Goal: Transaction & Acquisition: Purchase product/service

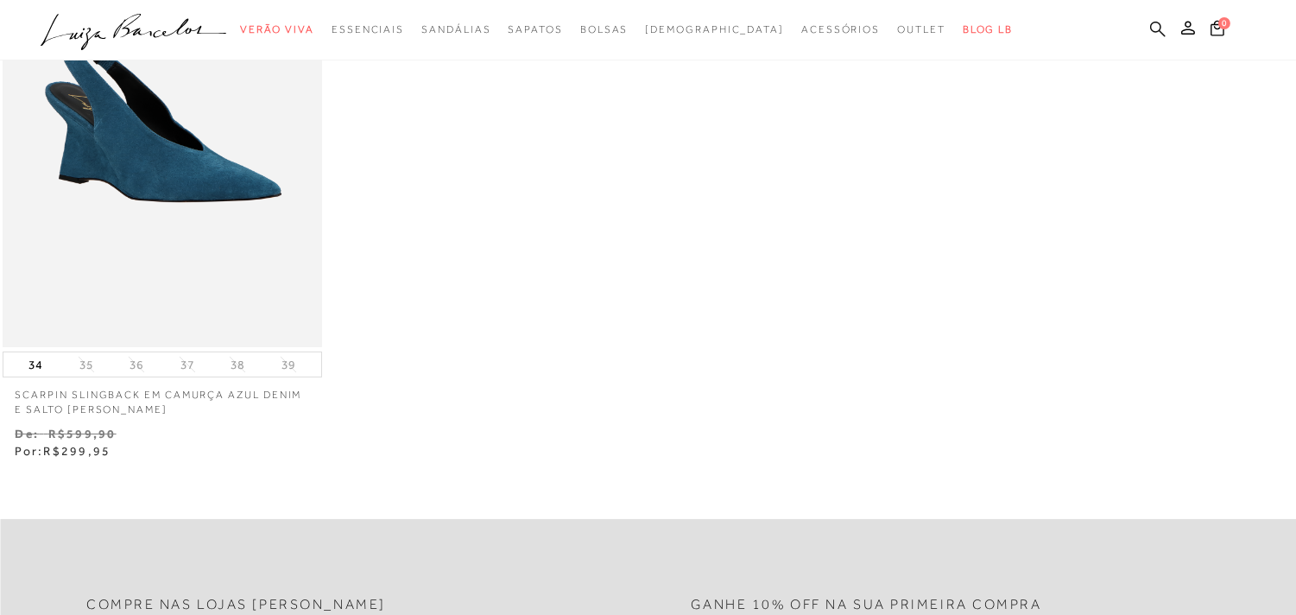
click at [1163, 22] on icon at bounding box center [1158, 29] width 16 height 16
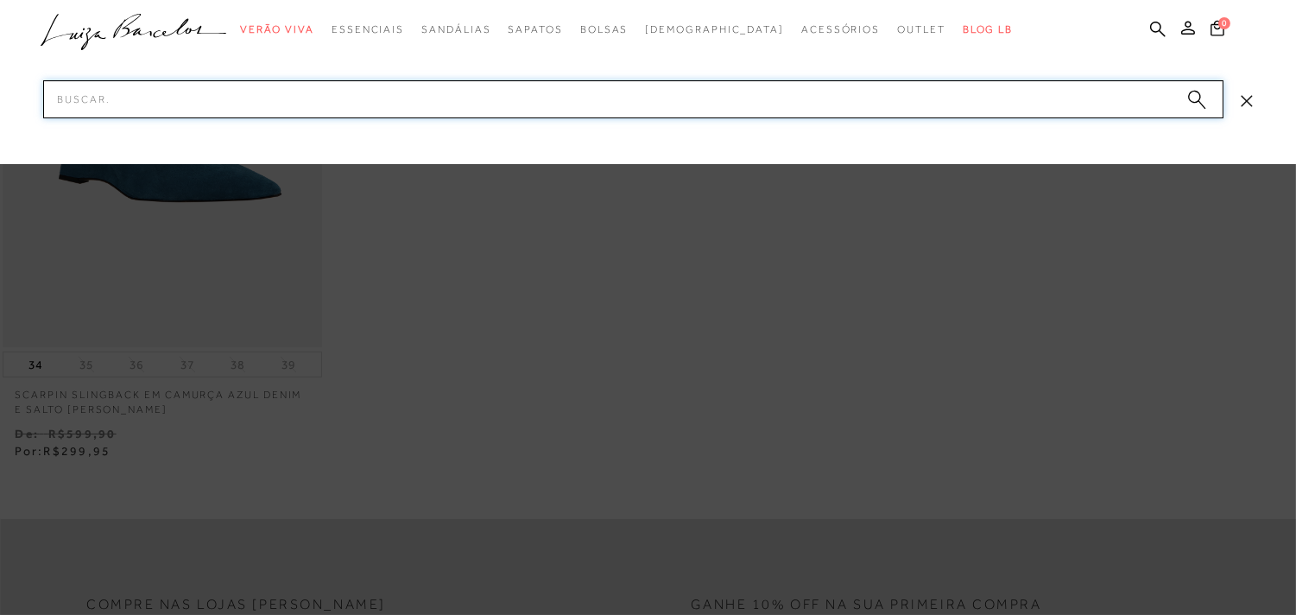
click at [326, 107] on input "Pesquisar" at bounding box center [633, 99] width 1180 height 38
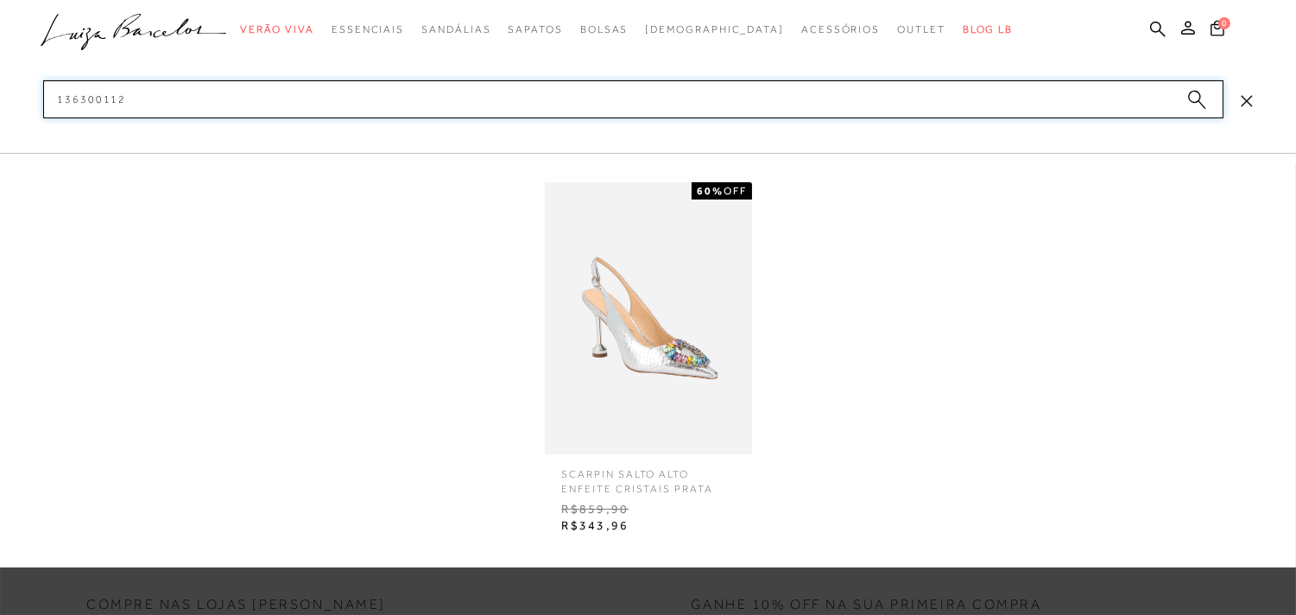
type input "136300112"
click at [617, 324] on img at bounding box center [648, 318] width 207 height 272
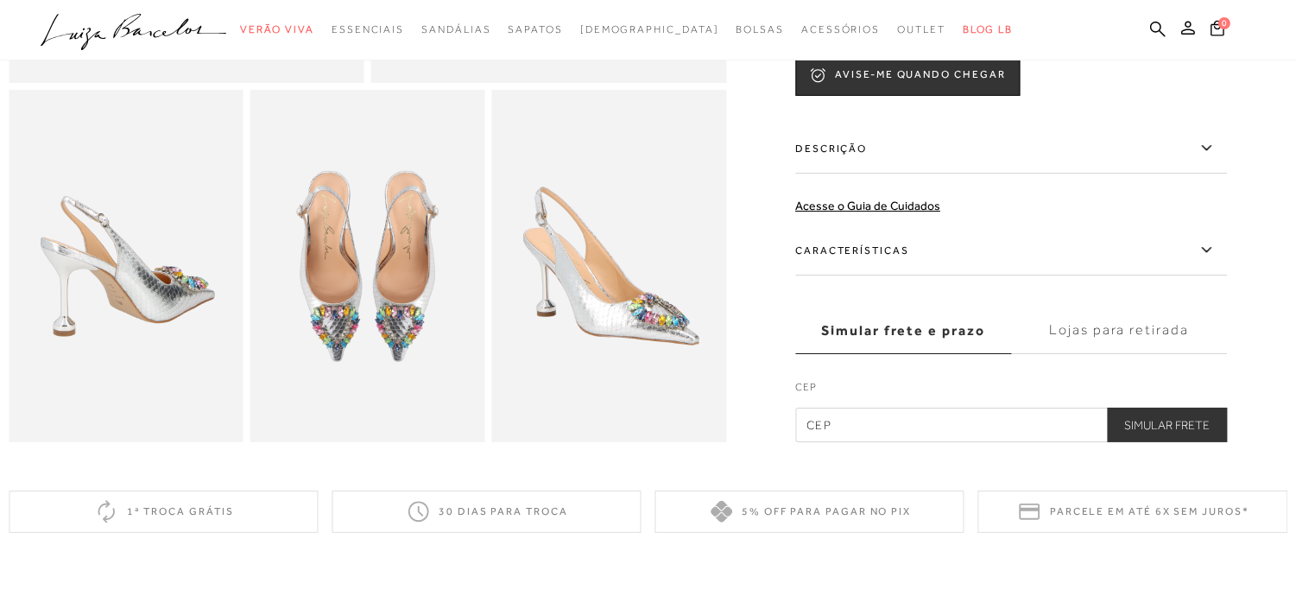
scroll to position [671, 0]
